Goal: Communication & Community: Answer question/provide support

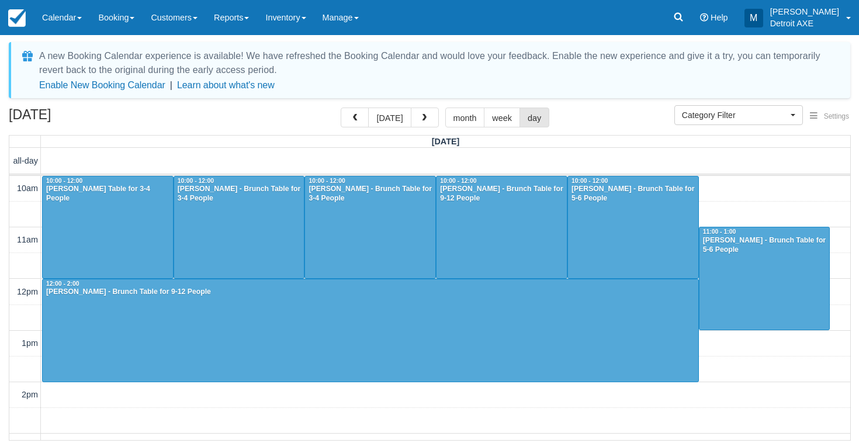
select select
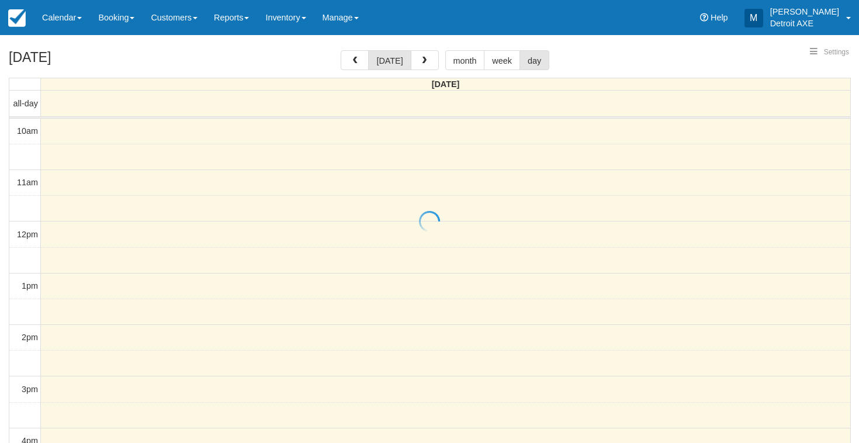
select select
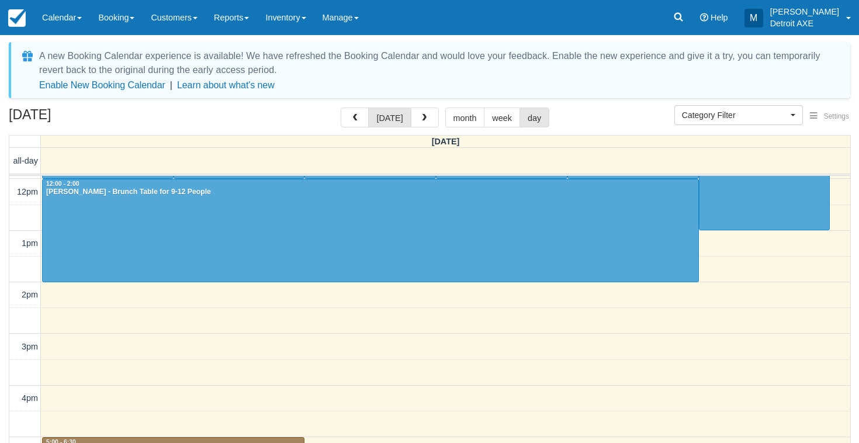
scroll to position [98, 0]
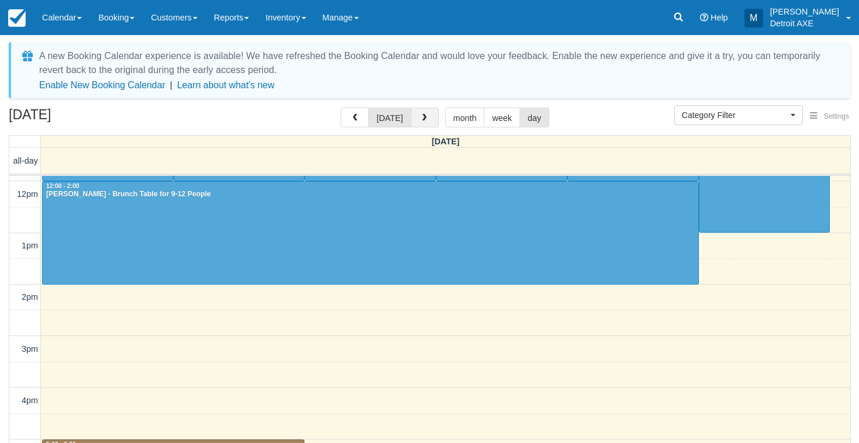
click at [428, 120] on button "button" at bounding box center [425, 118] width 28 height 20
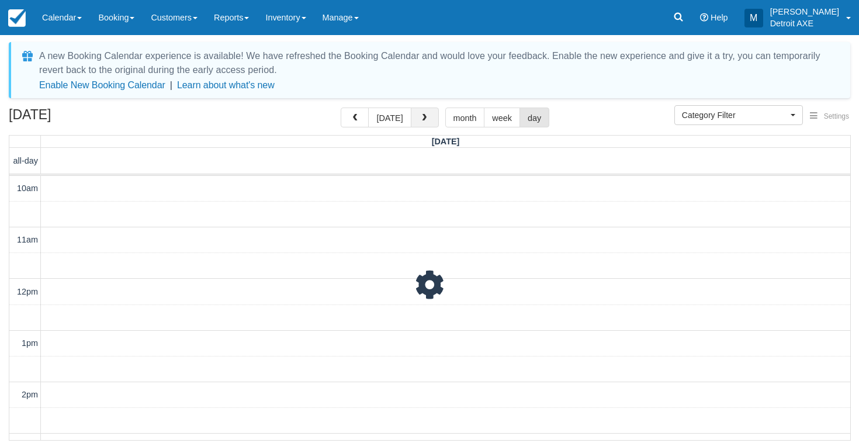
scroll to position [155, 0]
click at [428, 120] on button "button" at bounding box center [425, 118] width 28 height 20
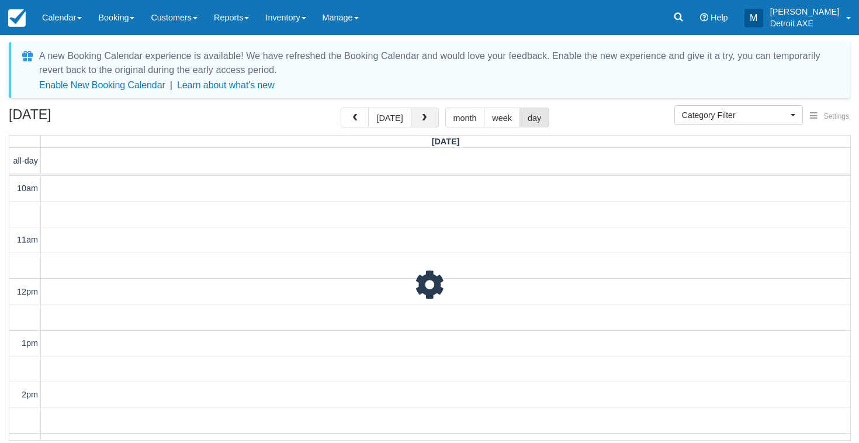
scroll to position [155, 0]
click at [428, 120] on button "button" at bounding box center [425, 118] width 28 height 20
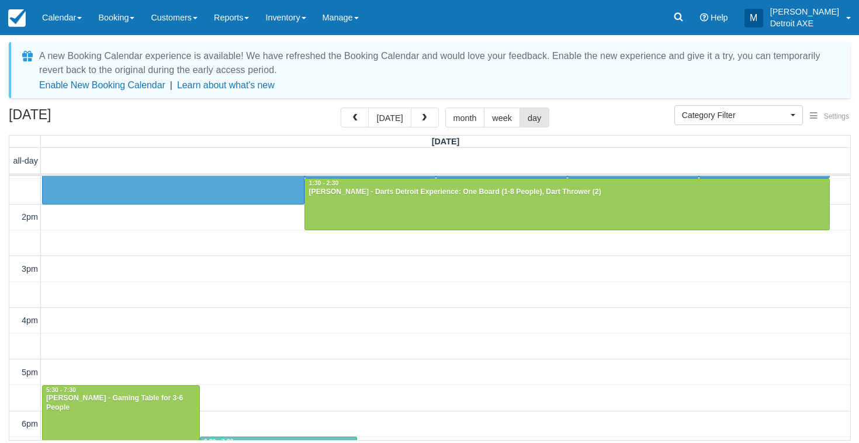
scroll to position [180, 0]
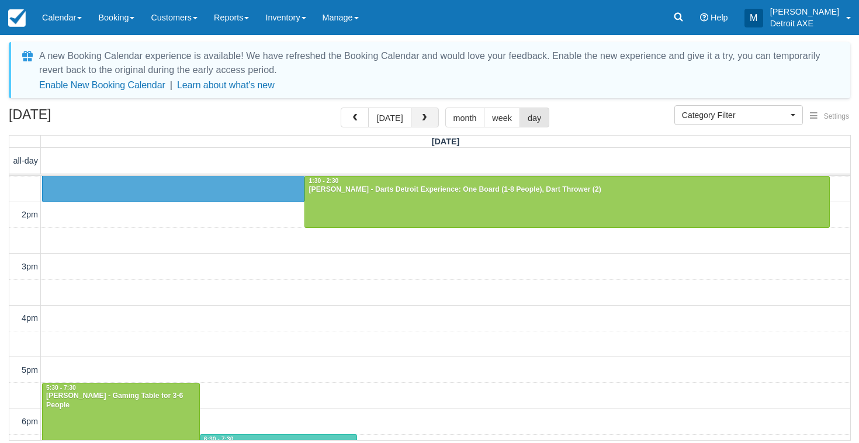
click at [429, 127] on button "button" at bounding box center [425, 118] width 28 height 20
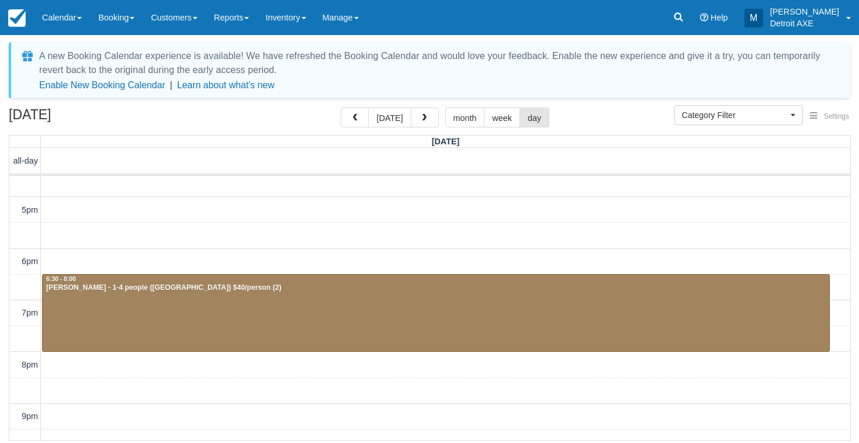
scroll to position [359, 0]
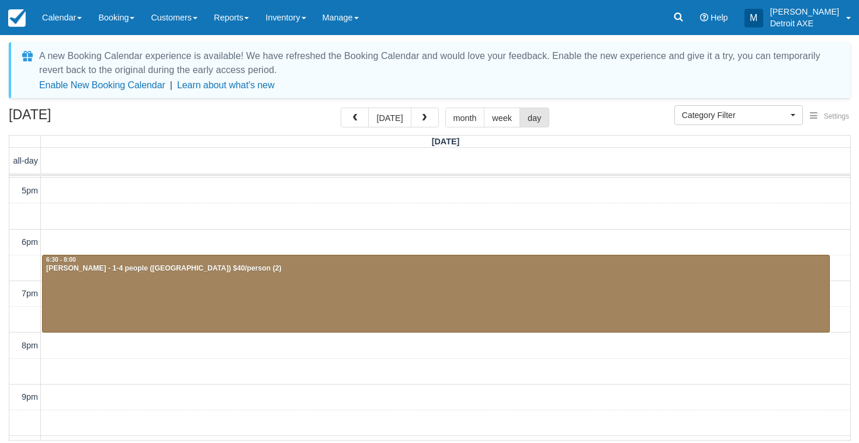
click at [406, 310] on div at bounding box center [436, 293] width 786 height 77
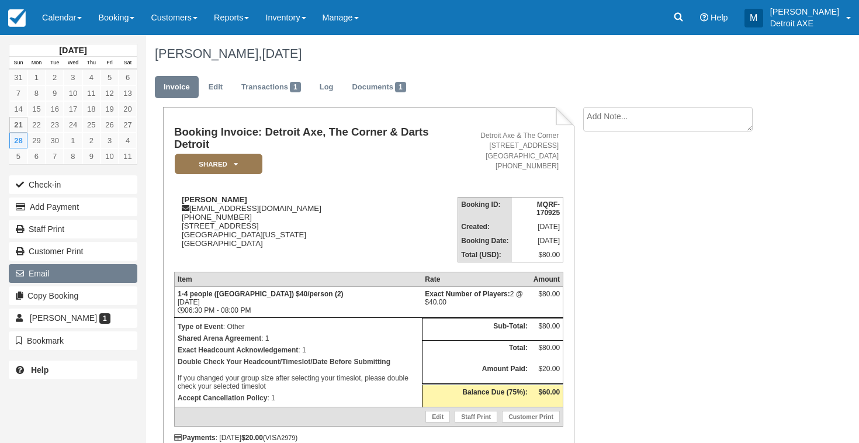
click at [74, 272] on button "Email" at bounding box center [73, 273] width 129 height 19
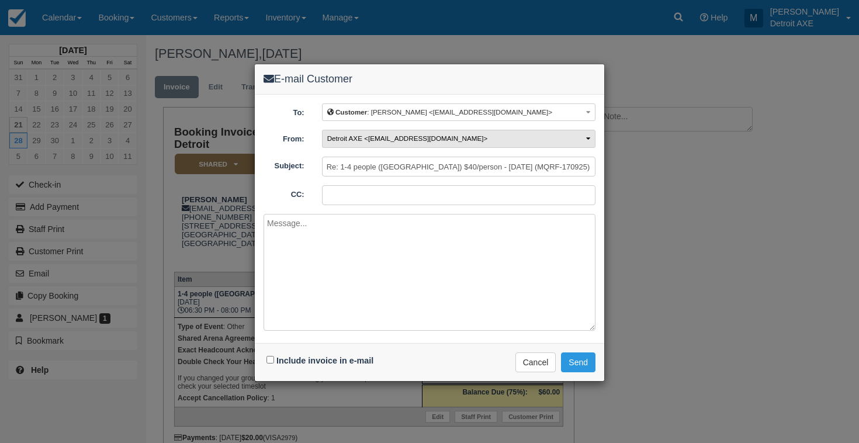
click at [372, 142] on button "Detroit AXE <[EMAIL_ADDRESS][DOMAIN_NAME]>" at bounding box center [458, 139] width 273 height 18
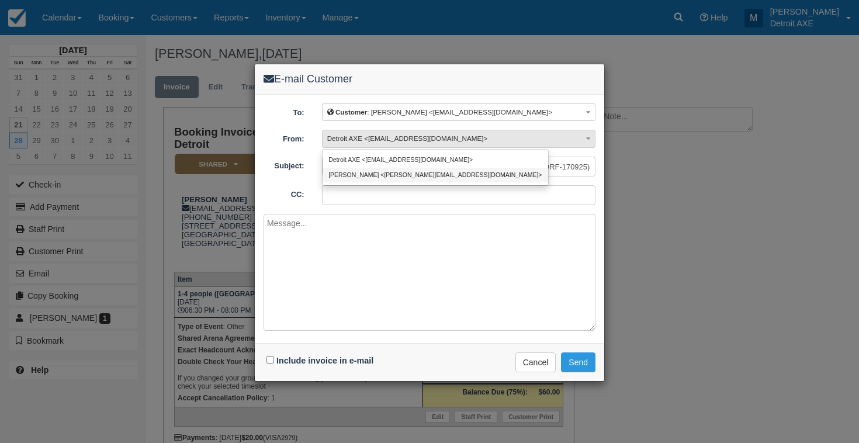
click at [372, 174] on link "[PERSON_NAME] <[PERSON_NAME][EMAIL_ADDRESS][DOMAIN_NAME]>" at bounding box center [436, 175] width 226 height 15
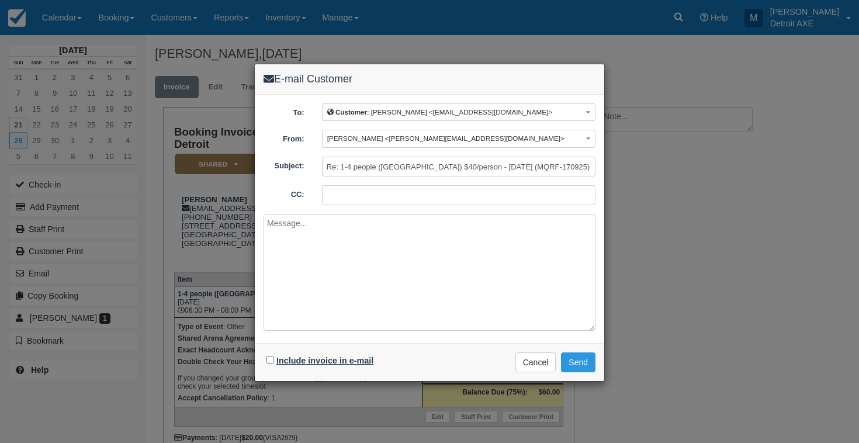
click at [302, 356] on label "Include invoice in e-mail" at bounding box center [324, 360] width 97 height 9
click at [274, 356] on input "Include invoice in e-mail" at bounding box center [270, 360] width 8 height 8
checkbox input "true"
click at [585, 352] on button "Send" at bounding box center [578, 362] width 34 height 20
